Goal: Transaction & Acquisition: Download file/media

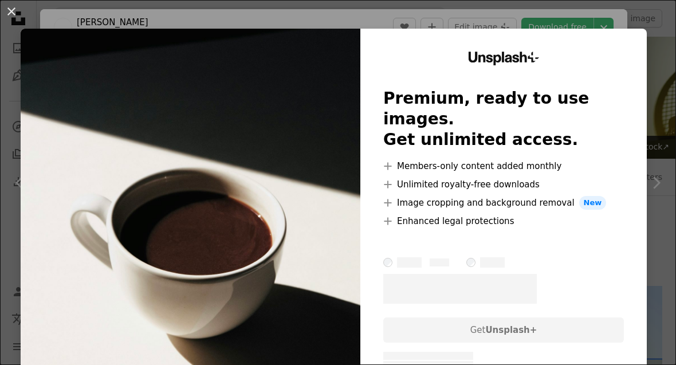
scroll to position [1181, 0]
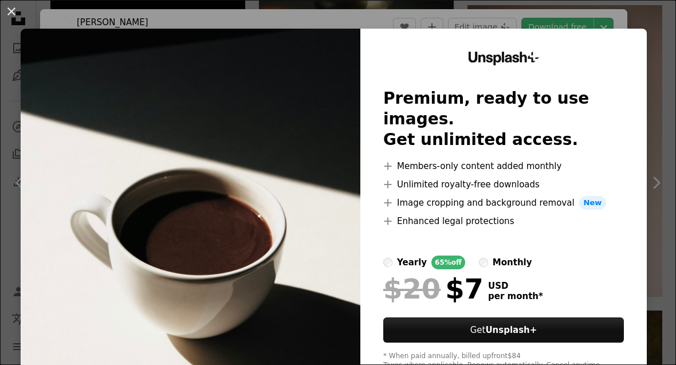
click at [8, 17] on button "An X shape" at bounding box center [12, 12] width 14 height 14
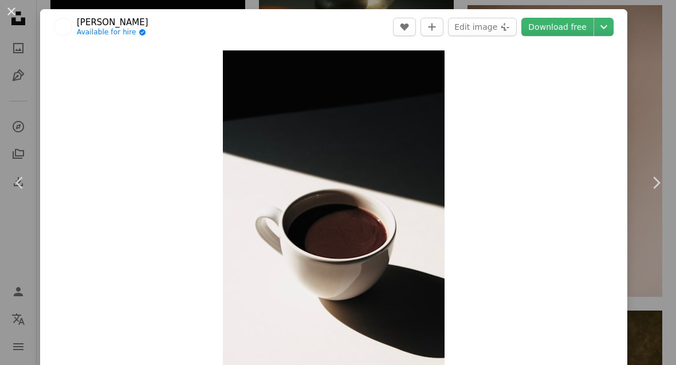
click at [613, 32] on icon "Chevron down" at bounding box center [604, 27] width 18 height 14
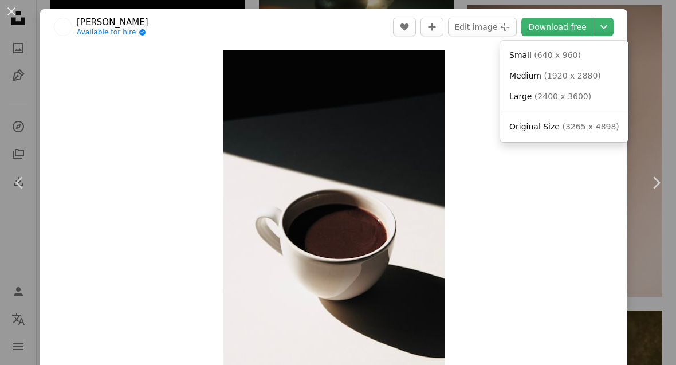
click at [589, 77] on span "( 1920 x 2880 )" at bounding box center [572, 75] width 57 height 9
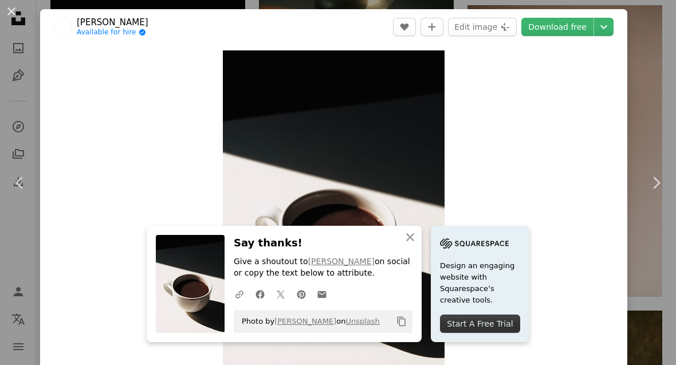
click at [408, 237] on icon "button" at bounding box center [410, 237] width 8 height 8
